Goal: Task Accomplishment & Management: Manage account settings

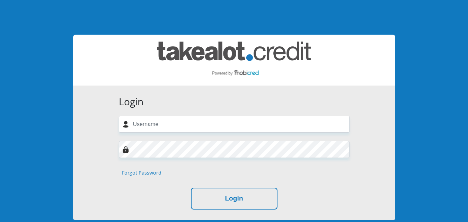
click at [276, 131] on input "text" at bounding box center [234, 124] width 231 height 17
type input "reaganabotha@gmail.com"
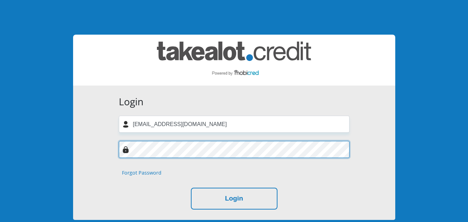
click at [191, 188] on button "Login" at bounding box center [234, 199] width 87 height 22
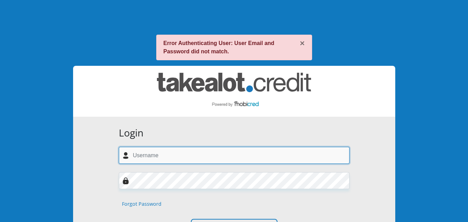
click at [160, 159] on input "text" at bounding box center [234, 155] width 231 height 17
type input "reaganabotha@gmail.com"
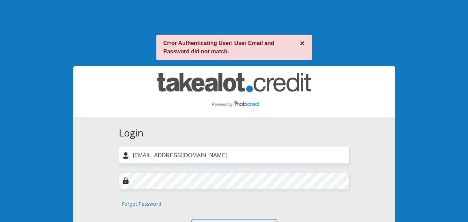
click at [301, 45] on button "×" at bounding box center [302, 43] width 5 height 8
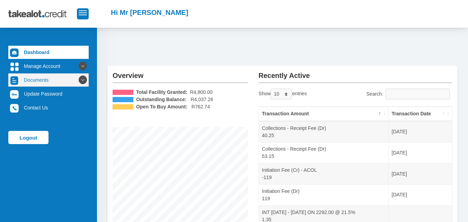
click at [39, 82] on link "Documents" at bounding box center [48, 79] width 80 height 13
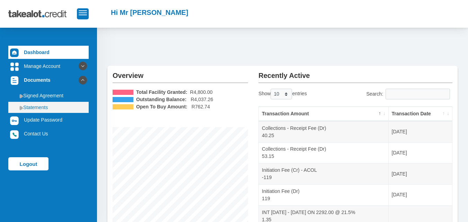
click at [36, 107] on link "Statements" at bounding box center [48, 107] width 80 height 11
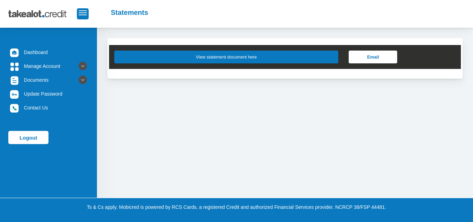
click at [272, 56] on button "View statement document here" at bounding box center [226, 57] width 224 height 13
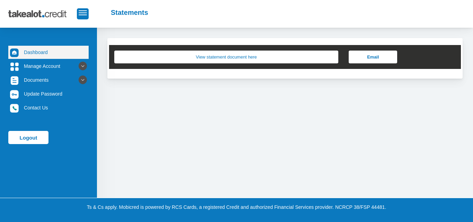
click at [40, 56] on link "Dashboard" at bounding box center [48, 52] width 80 height 13
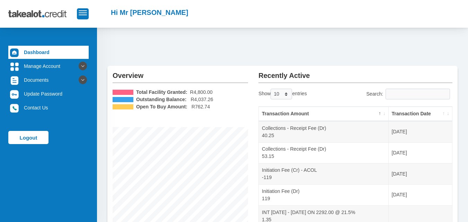
click at [204, 92] on span "R4,800.00" at bounding box center [201, 92] width 23 height 7
click at [202, 103] on span "R762.74" at bounding box center [201, 106] width 18 height 7
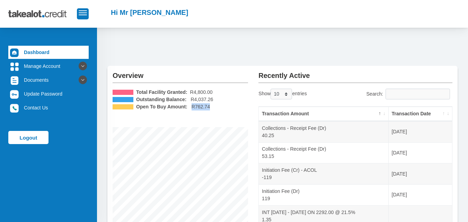
click at [202, 103] on span "R762.74" at bounding box center [201, 106] width 18 height 7
click at [198, 96] on span "R4,037.26" at bounding box center [202, 99] width 23 height 7
click at [193, 107] on span "R762.74" at bounding box center [201, 106] width 18 height 7
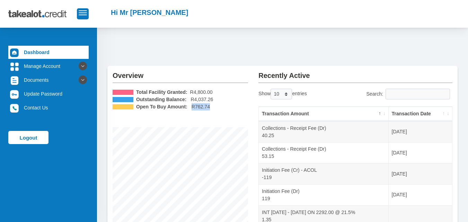
click at [193, 107] on span "R762.74" at bounding box center [201, 106] width 18 height 7
click at [187, 46] on div "Overview Total Facility Granted: R4,800.00 Outstanding Balance: R4,037.26 Open …" at bounding box center [282, 197] width 371 height 339
click at [202, 105] on span "R762.74" at bounding box center [201, 106] width 18 height 7
